Goal: Information Seeking & Learning: Learn about a topic

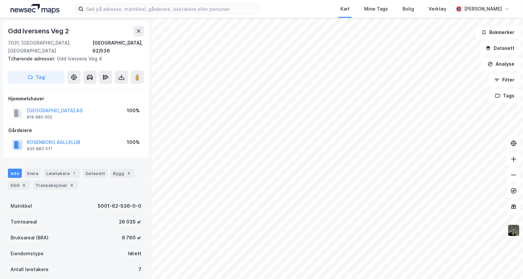
click at [505, 50] on button "Datasett" at bounding box center [500, 48] width 40 height 13
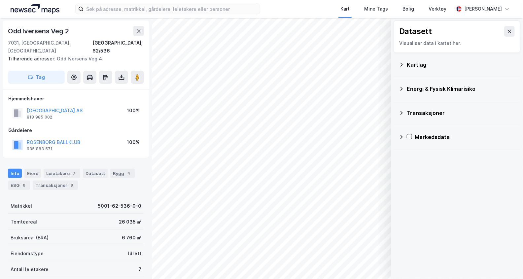
click at [428, 65] on div "Kartlag" at bounding box center [461, 65] width 108 height 8
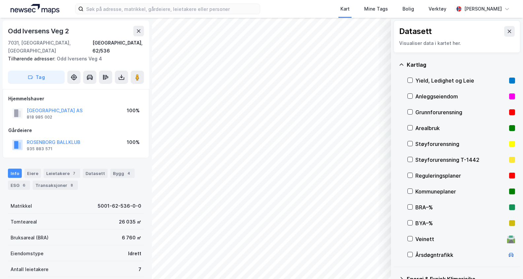
click at [428, 65] on div "Kartlag" at bounding box center [461, 65] width 108 height 8
